Goal: Find specific page/section

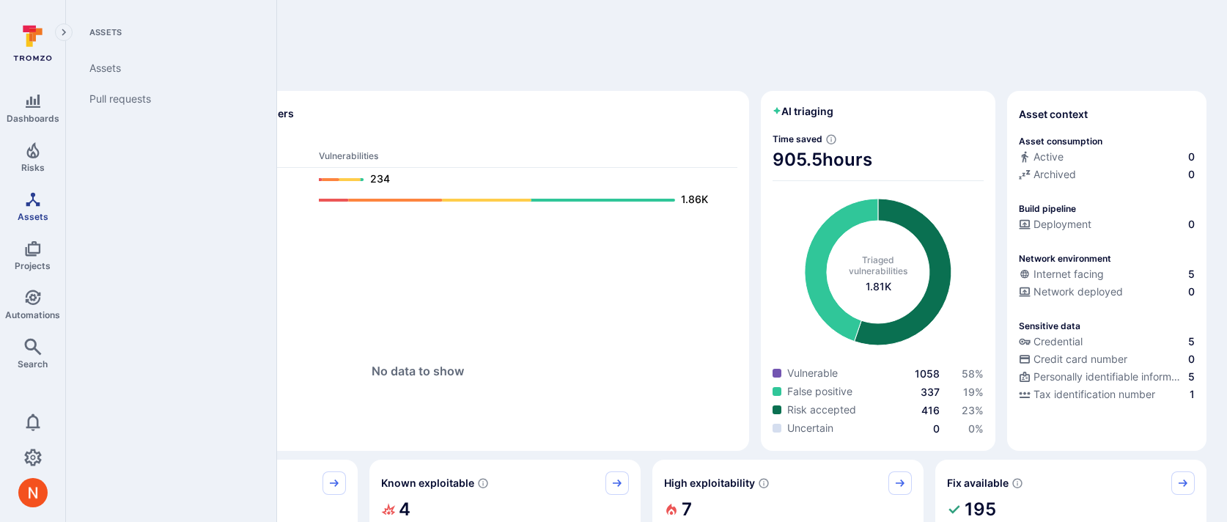
click at [32, 205] on icon "Assets" at bounding box center [33, 200] width 18 height 18
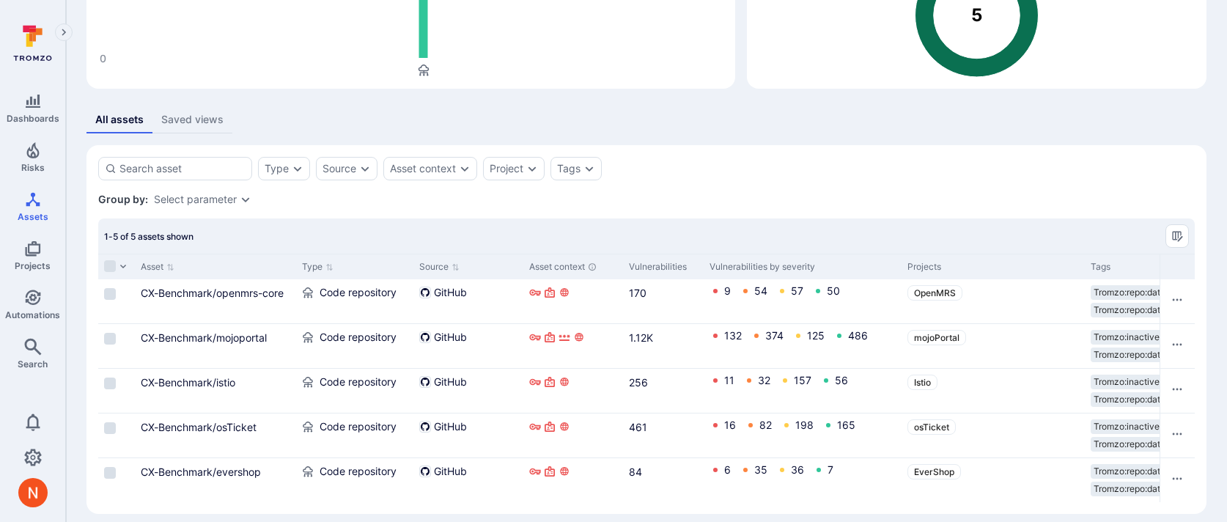
scroll to position [188, 0]
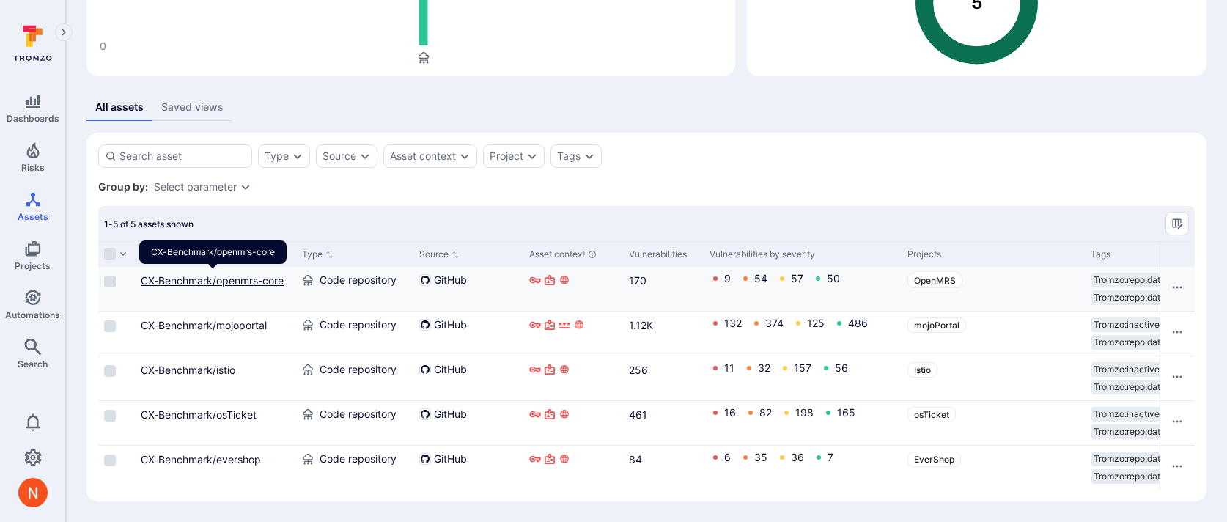
click at [235, 281] on link "CX-Benchmark/openmrs-core" at bounding box center [212, 280] width 143 height 12
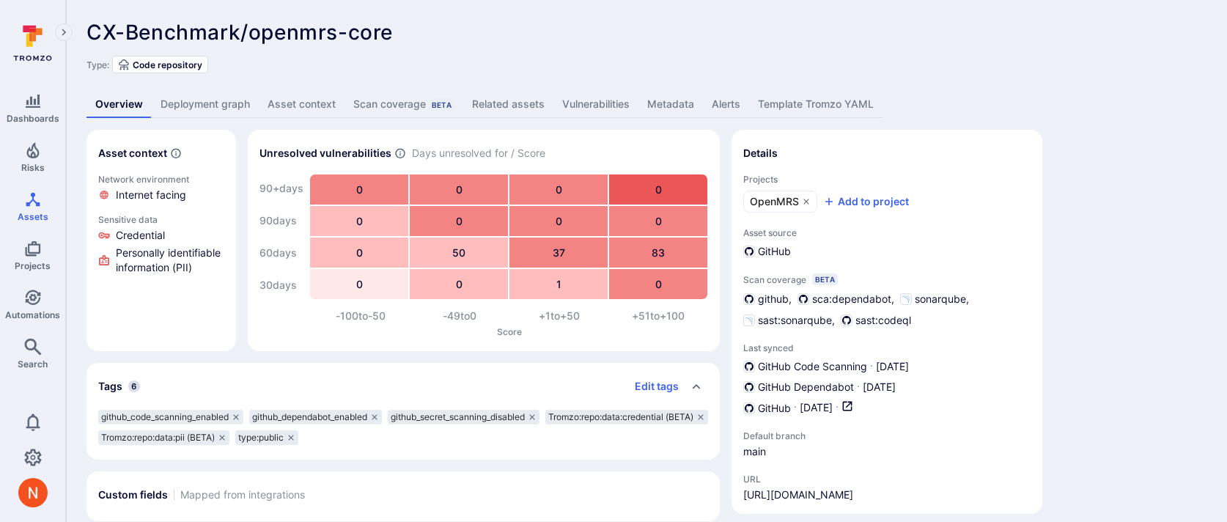
scroll to position [20, 0]
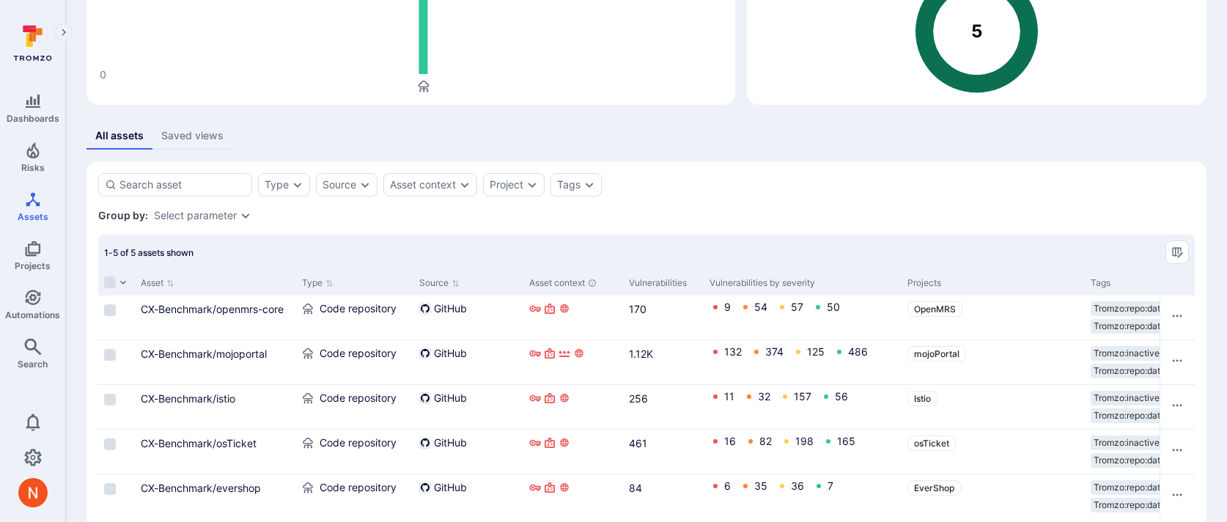
scroll to position [188, 0]
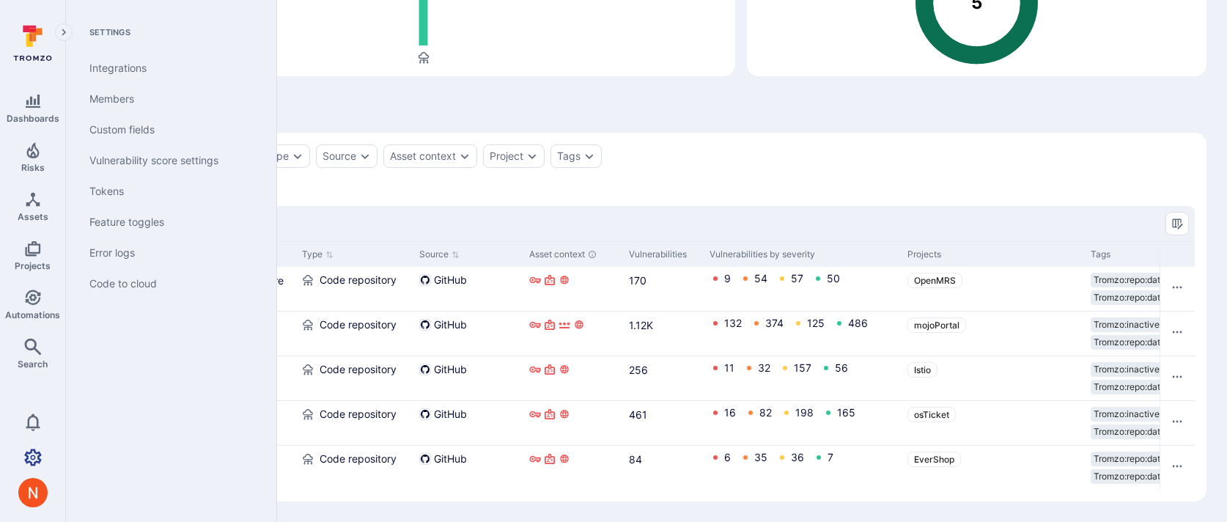
click at [27, 449] on icon "Settings" at bounding box center [33, 458] width 18 height 18
